Goal: Task Accomplishment & Management: Manage account settings

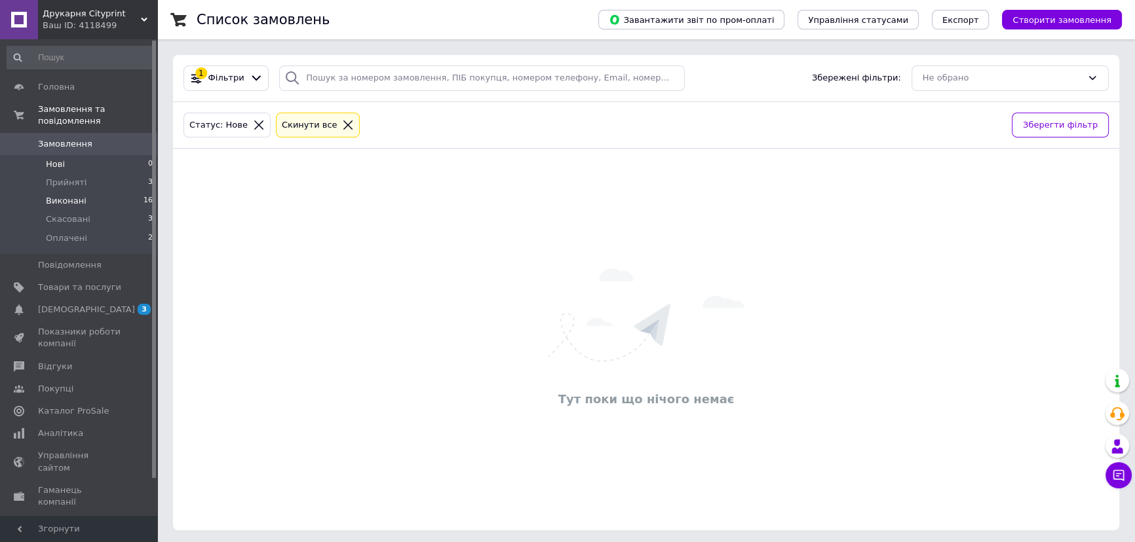
click at [70, 195] on span "Виконані" at bounding box center [66, 201] width 41 height 12
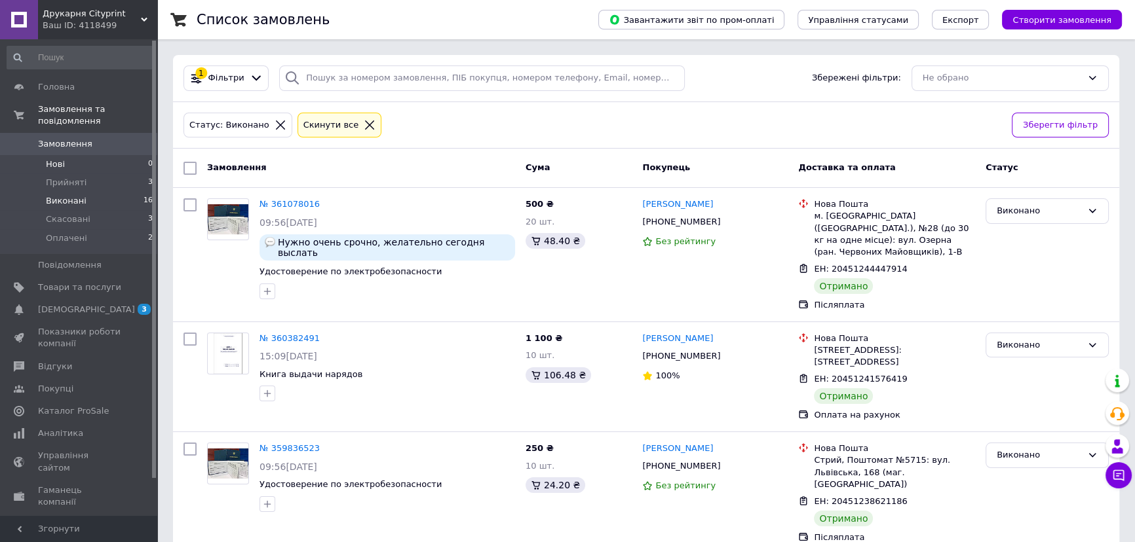
click at [59, 159] on span "Нові" at bounding box center [55, 165] width 19 height 12
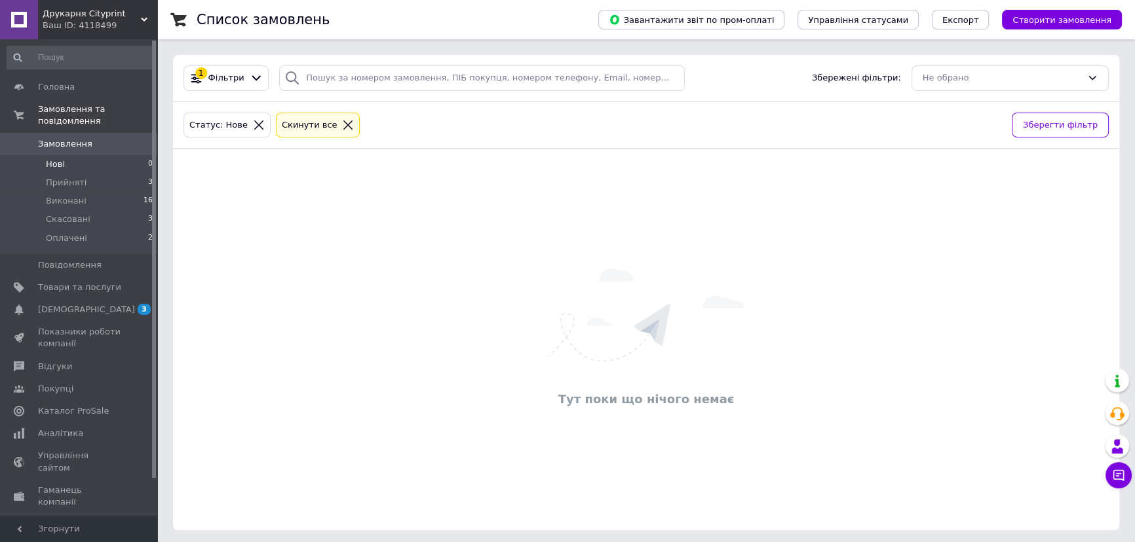
click at [66, 138] on span "Замовлення" at bounding box center [65, 144] width 54 height 12
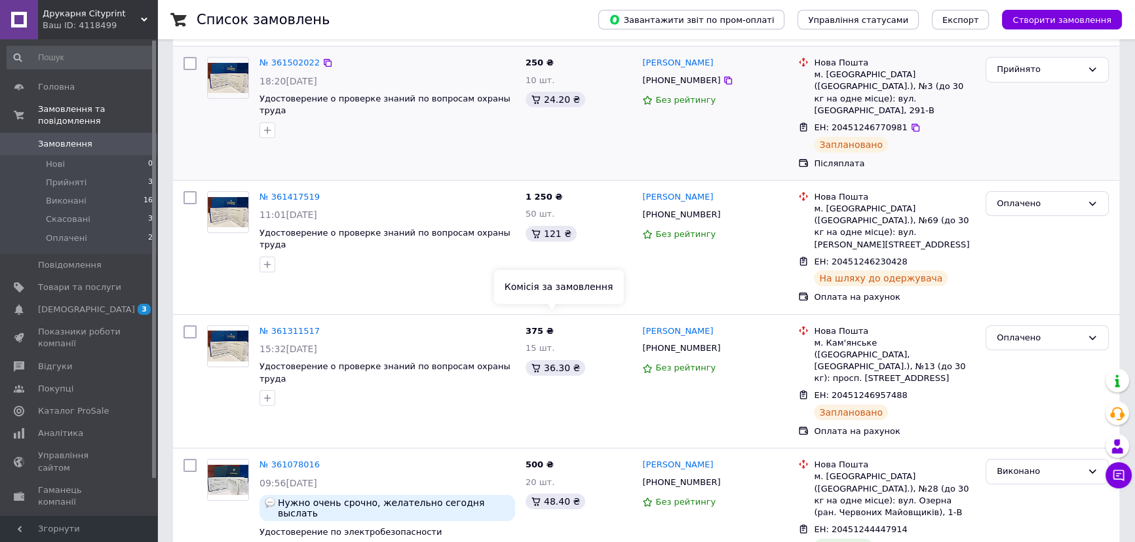
scroll to position [238, 0]
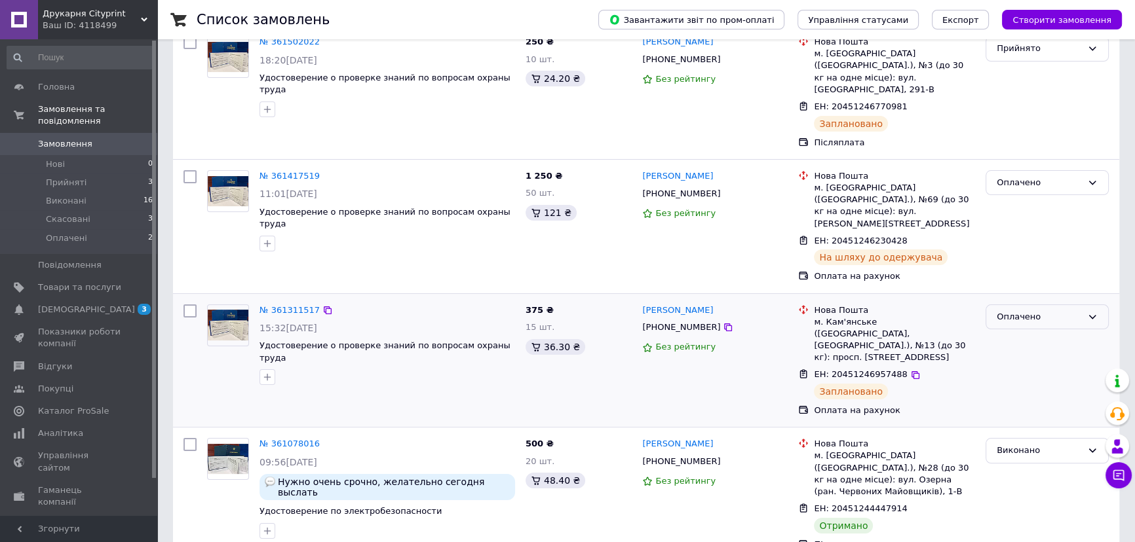
click at [1089, 312] on icon at bounding box center [1092, 317] width 10 height 10
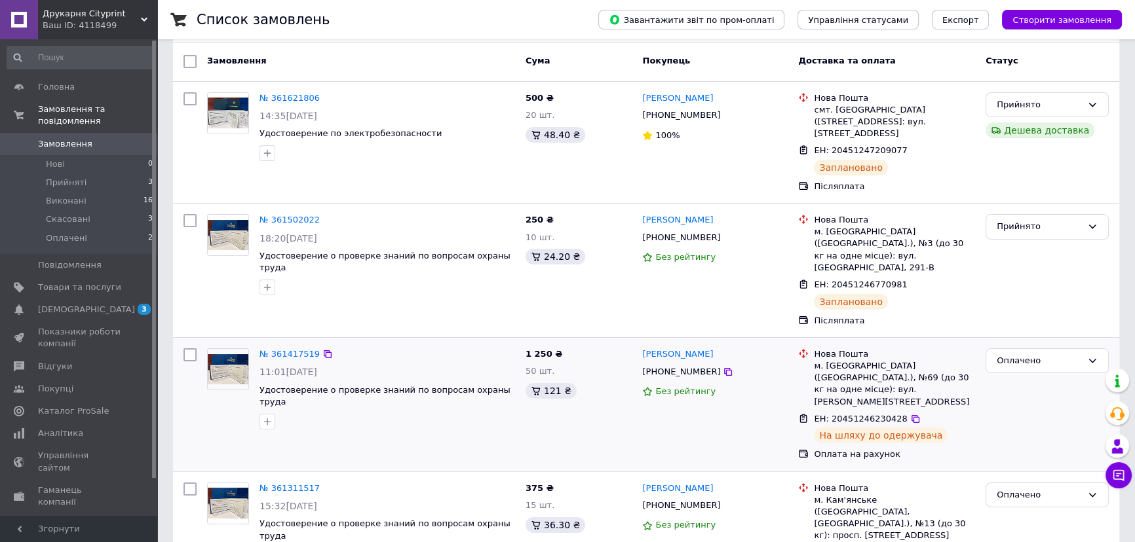
scroll to position [59, 0]
click at [54, 79] on link "Головна" at bounding box center [80, 87] width 160 height 22
